Goal: Task Accomplishment & Management: Manage account settings

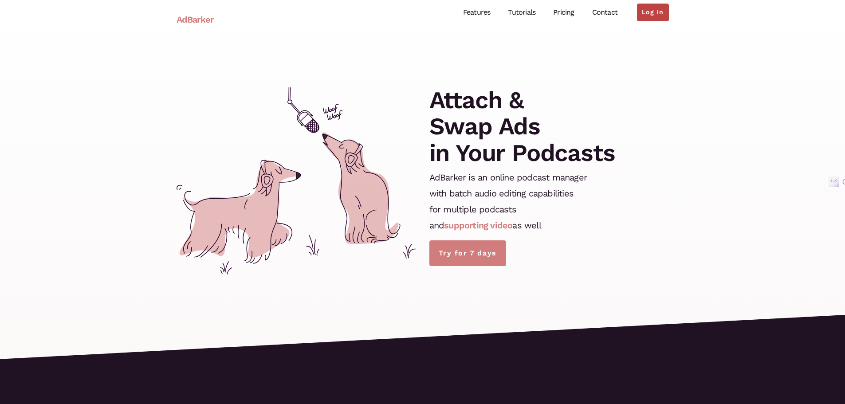
click at [658, 19] on link "Log in" at bounding box center [653, 13] width 32 height 18
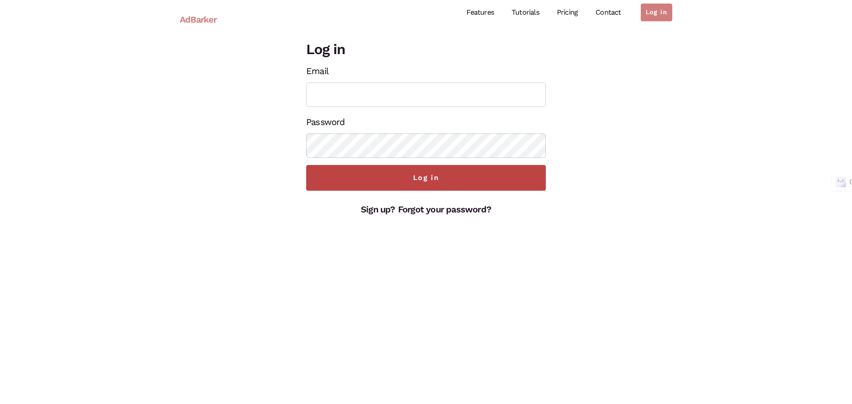
type input "[EMAIL_ADDRESS][DOMAIN_NAME]"
click at [413, 178] on input "Log in" at bounding box center [426, 178] width 240 height 26
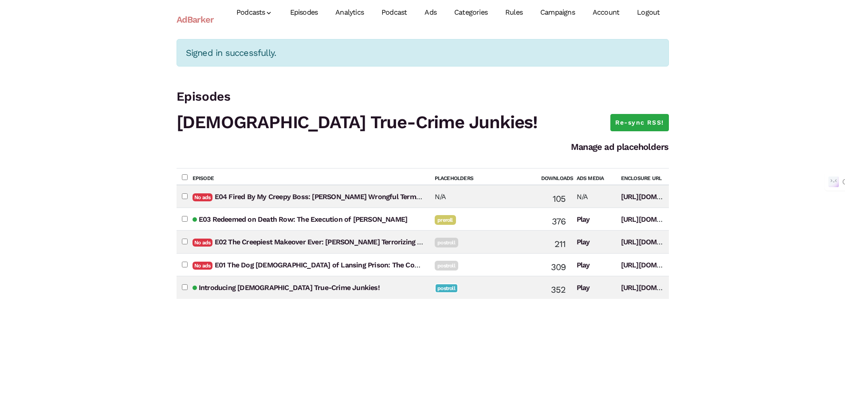
click at [552, 12] on link "Campaigns" at bounding box center [558, 12] width 52 height 39
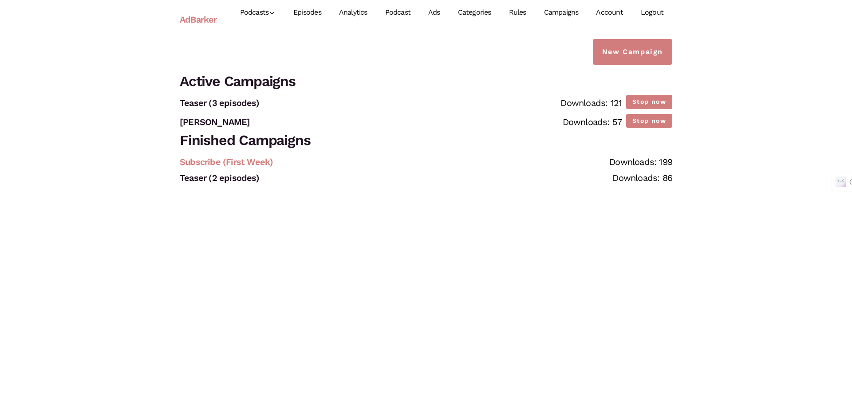
click at [243, 162] on link "Subscribe (First Week)" at bounding box center [226, 162] width 93 height 11
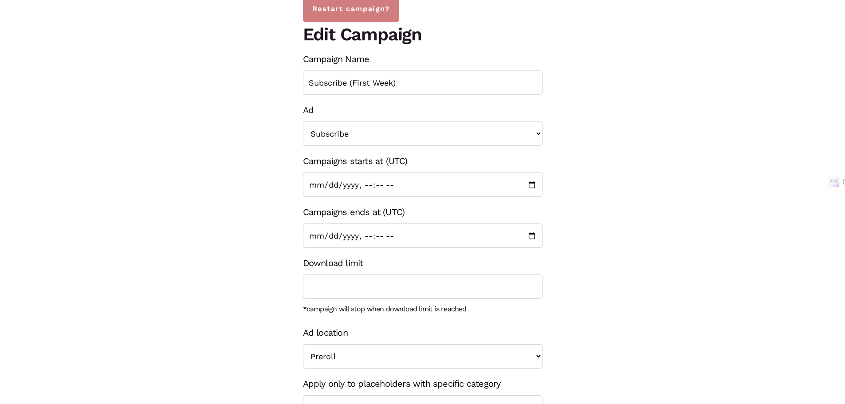
scroll to position [89, 0]
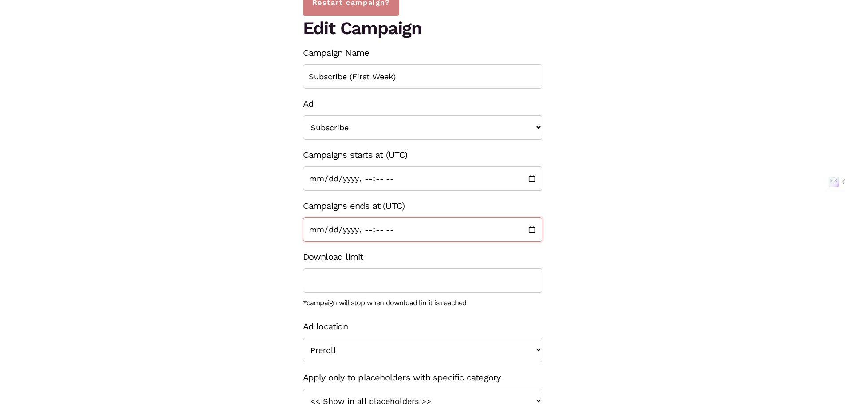
click at [356, 229] on input "Campaigns ends at (UTC)" at bounding box center [423, 229] width 240 height 24
click at [533, 229] on input "Campaigns ends at (UTC)" at bounding box center [423, 229] width 240 height 24
type input "2025-09-08T09:45"
click at [587, 293] on div "This campaign has been stopped on Tue, 09 Sep 2025 11:11:09 +0000 Restart campa…" at bounding box center [423, 207] width 506 height 514
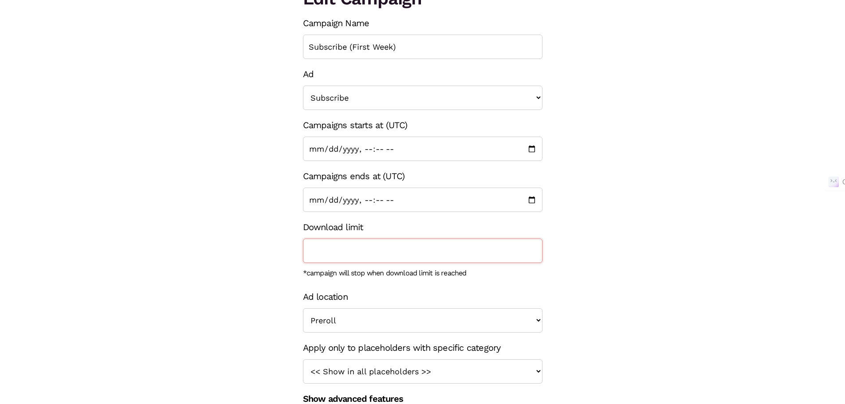
scroll to position [149, 0]
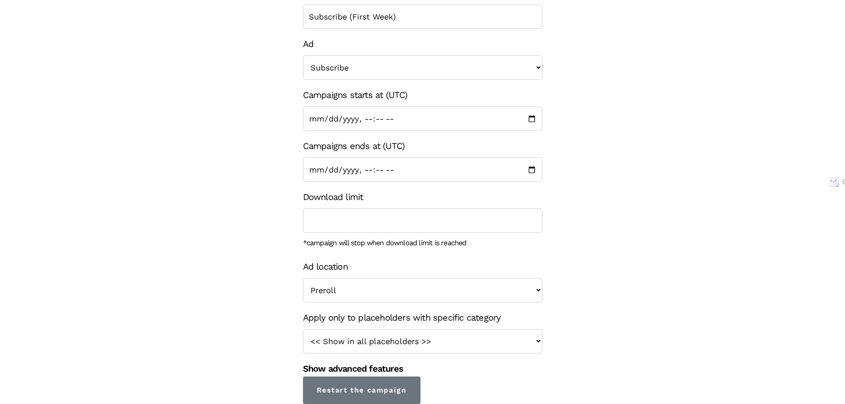
click at [515, 369] on div "Show advanced features Priority High (play before other campaigns) Normal Low (…" at bounding box center [423, 369] width 240 height 16
click at [513, 338] on select "<< Show in all placeholders >> Teaser True Crime Midroll Ads Judah Lamb" at bounding box center [423, 341] width 240 height 24
click at [598, 350] on div "This campaign has been stopped on Tue, 09 Sep 2025 11:11:09 +0000 Restart campa…" at bounding box center [423, 147] width 506 height 514
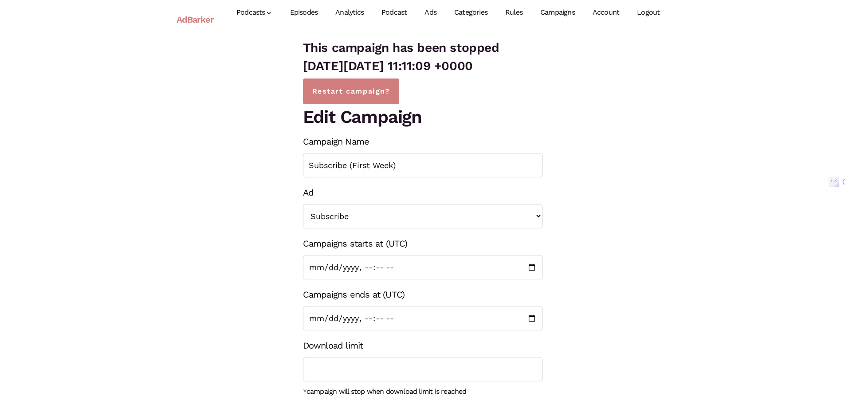
click at [547, 14] on link "Campaigns" at bounding box center [558, 12] width 52 height 39
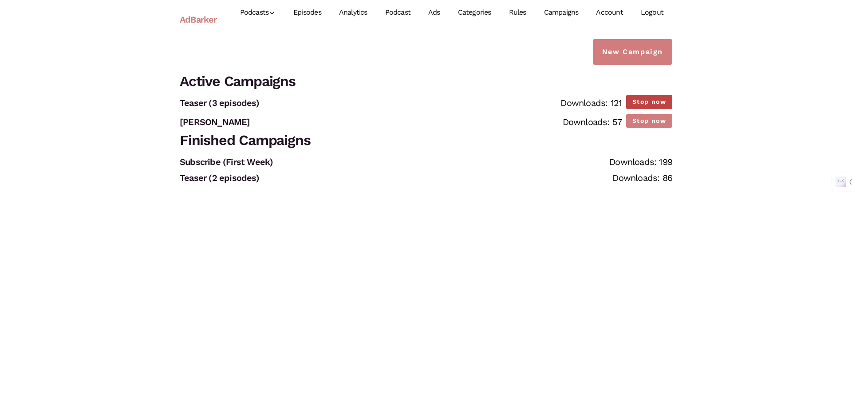
click at [652, 99] on button "Stop now" at bounding box center [649, 102] width 46 height 14
click at [248, 103] on link "Teaser (3 episodes)" at bounding box center [219, 103] width 79 height 11
click at [216, 119] on link "Judah Lamb" at bounding box center [215, 122] width 71 height 11
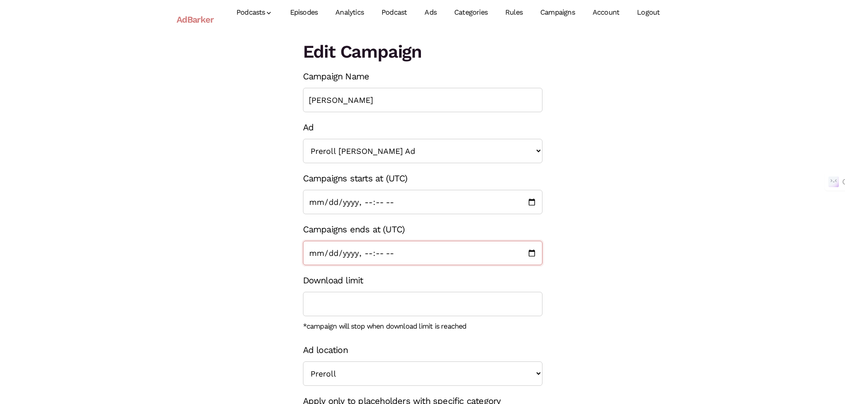
click at [529, 250] on input "Campaigns ends at (UTC)" at bounding box center [423, 253] width 240 height 24
click at [208, 279] on div "Edit Campaign Campaign Name Judah Lamb Ad << None >> Subscribe Post Roll 2 Epis…" at bounding box center [423, 263] width 506 height 449
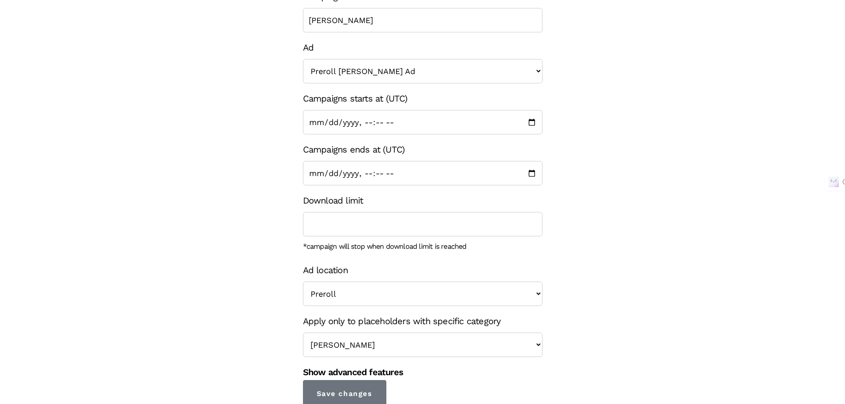
scroll to position [83, 0]
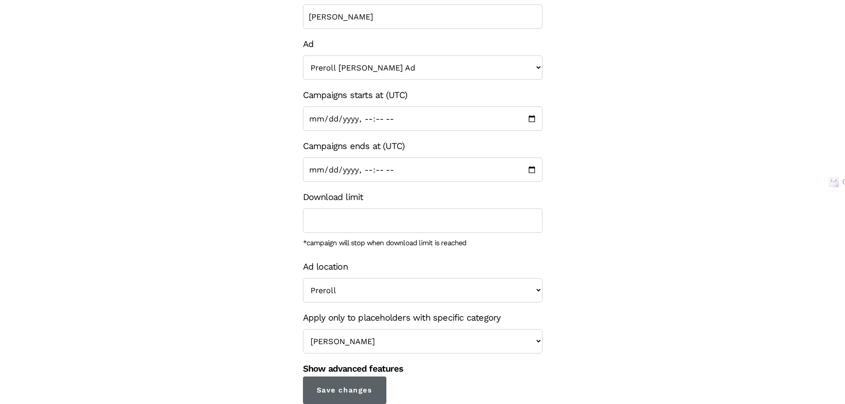
click at [367, 390] on input "Save changes" at bounding box center [344, 391] width 83 height 28
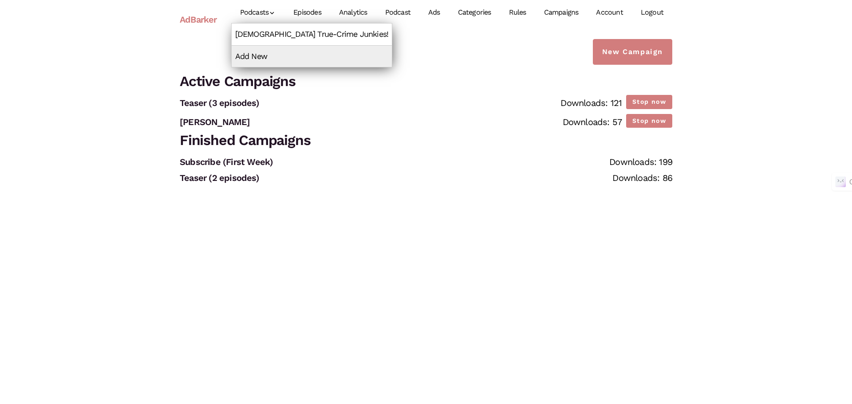
click at [255, 36] on link "Christian True-Crime Junkies!" at bounding box center [312, 34] width 161 height 21
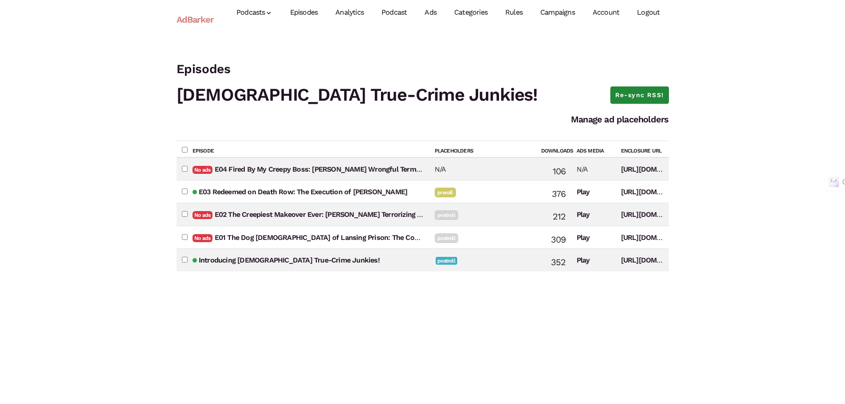
click at [646, 93] on link "Re-sync RSS!" at bounding box center [640, 96] width 59 height 18
